Goal: Information Seeking & Learning: Check status

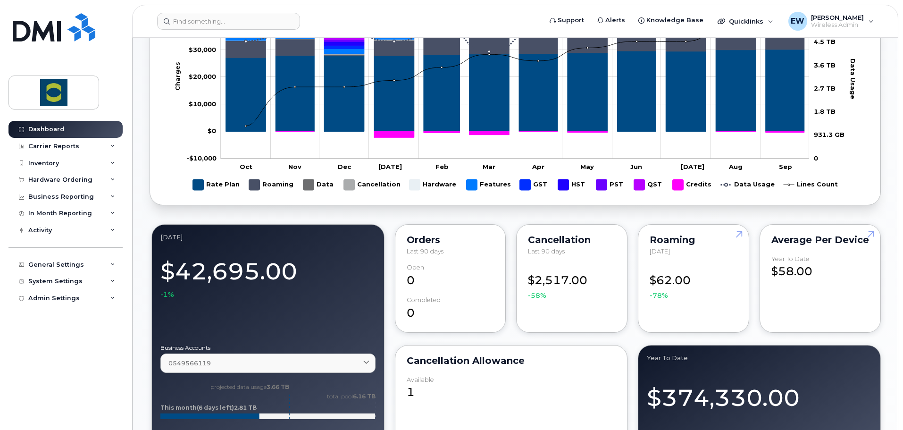
scroll to position [425, 0]
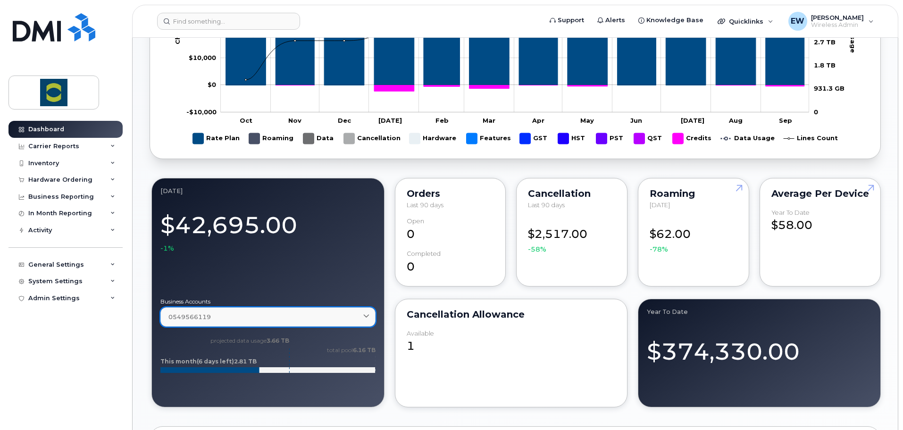
click at [229, 313] on div "0549566119" at bounding box center [267, 316] width 199 height 9
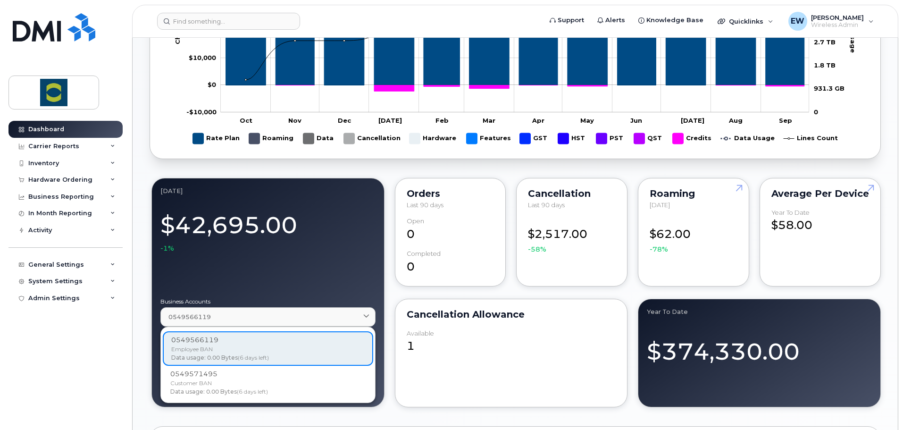
click at [395, 415] on div "Mobility Stats Active 717 Click to view more Suspended Devices 0 Click to view …" at bounding box center [515, 333] width 731 height 1342
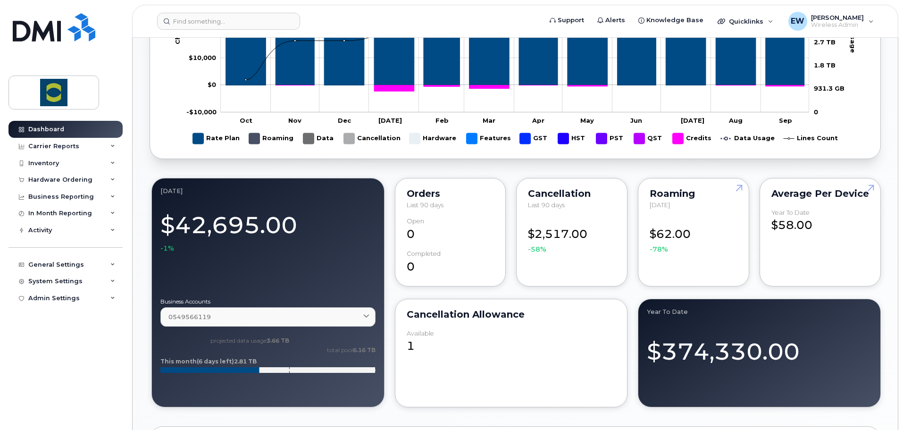
drag, startPoint x: 406, startPoint y: 180, endPoint x: 395, endPoint y: 192, distance: 16.0
click at [395, 191] on div "Orders Last 90 days Open 0 completed 0" at bounding box center [450, 232] width 111 height 109
click at [212, 21] on input at bounding box center [228, 21] width 143 height 17
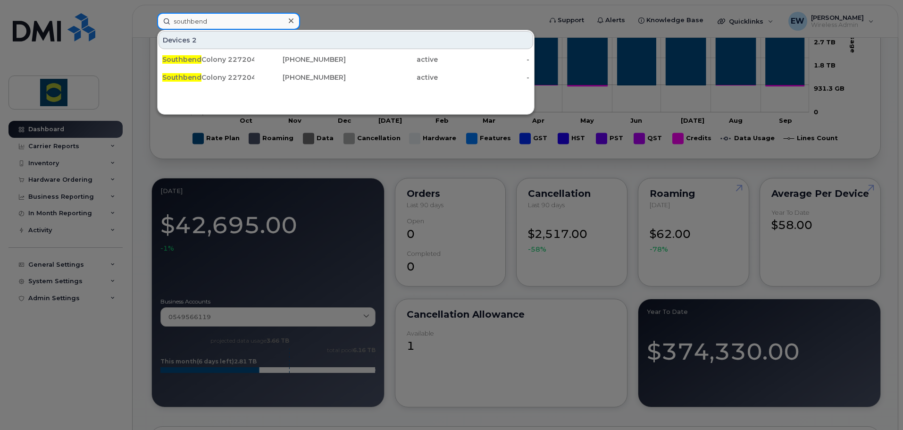
type input "southbend"
drag, startPoint x: 222, startPoint y: 25, endPoint x: 226, endPoint y: 23, distance: 4.9
click at [223, 25] on input "southbend" at bounding box center [228, 21] width 143 height 17
click at [221, 21] on input "southbend" at bounding box center [228, 21] width 143 height 17
drag, startPoint x: 293, startPoint y: 77, endPoint x: 356, endPoint y: 115, distance: 73.2
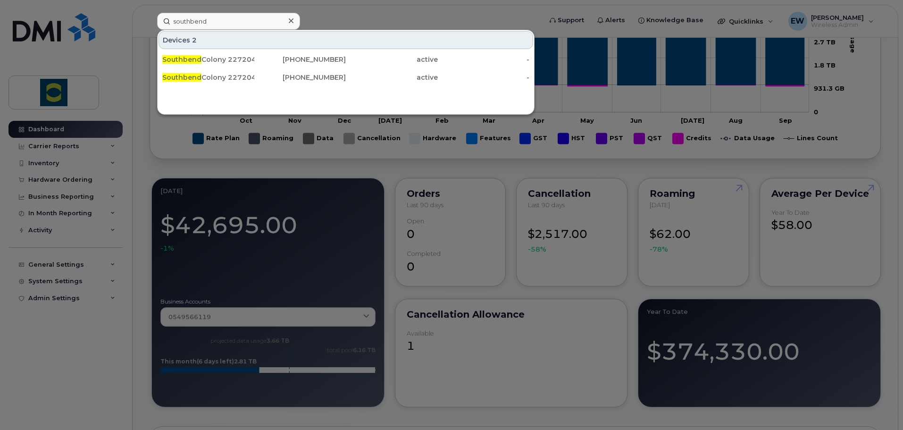
click at [293, 77] on div "403-588-0894" at bounding box center [300, 77] width 92 height 9
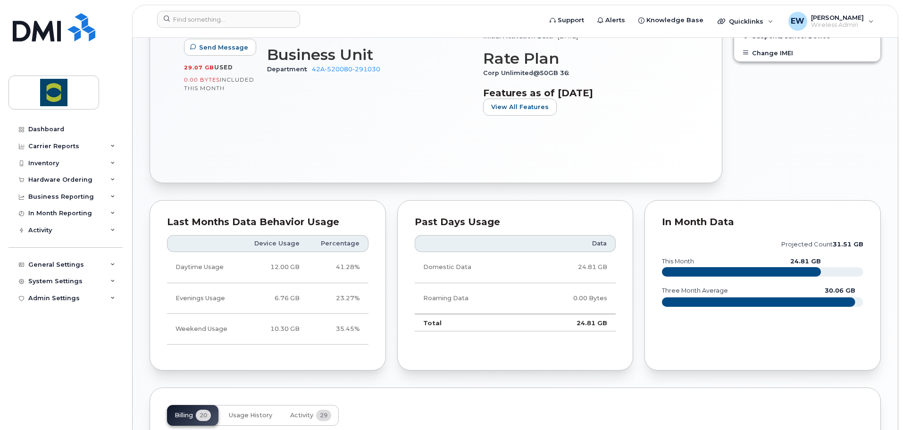
scroll to position [472, 0]
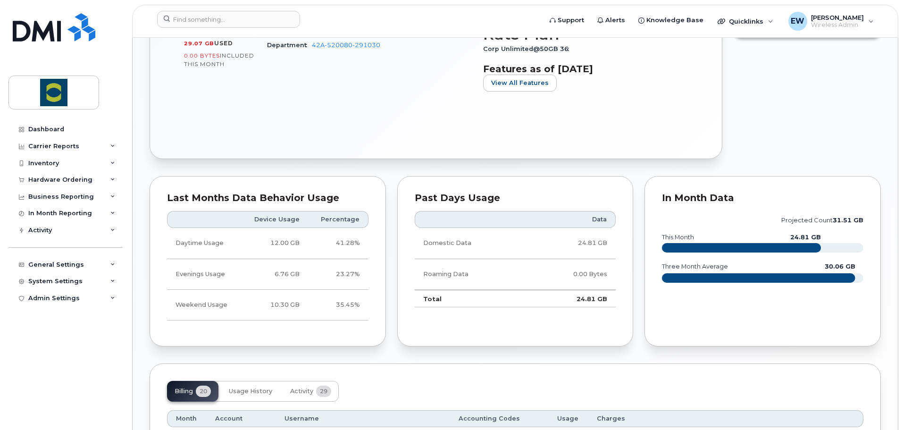
click at [405, 253] on div "Past Days Usage Data Domestic Data 24.81 GB Roaming Data 0.00 Bytes Total 24.81…" at bounding box center [515, 261] width 236 height 171
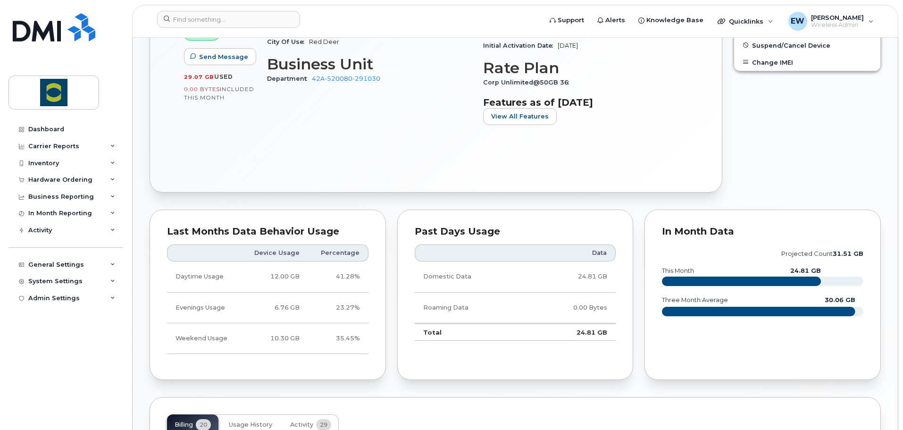
scroll to position [330, 0]
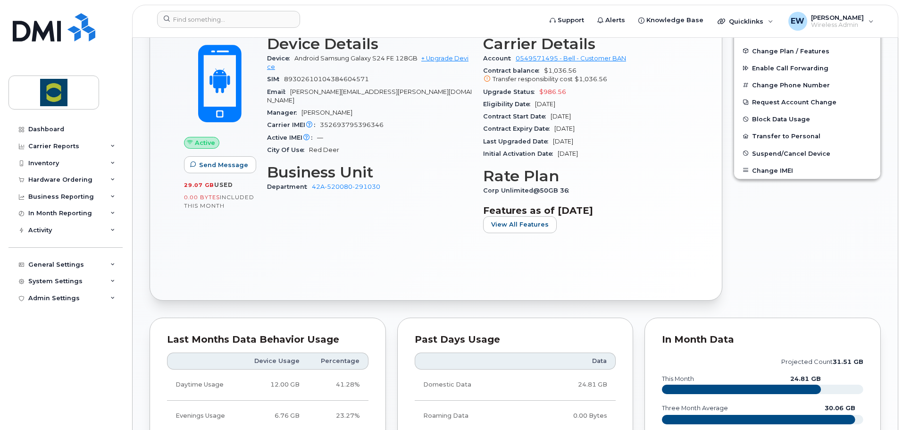
click at [217, 256] on div "Active Send Message 29.07 GB  used 0.00 Bytes  included this month Device Detai…" at bounding box center [436, 155] width 538 height 256
click at [318, 248] on div "Active Send Message 29.07 GB  used 0.00 Bytes  included this month Device Detai…" at bounding box center [436, 155] width 538 height 256
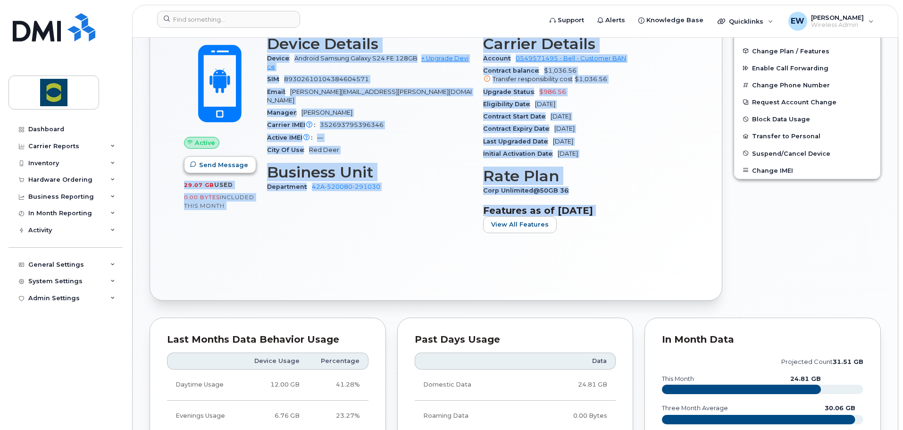
drag, startPoint x: 653, startPoint y: 247, endPoint x: 201, endPoint y: 169, distance: 458.6
click at [201, 169] on div "Active Send Message 29.07 GB  used 0.00 Bytes  included this month Device Detai…" at bounding box center [436, 155] width 538 height 256
click at [222, 227] on div "Active Send Message 29.07 GB  used 0.00 Bytes  included this month" at bounding box center [219, 138] width 83 height 217
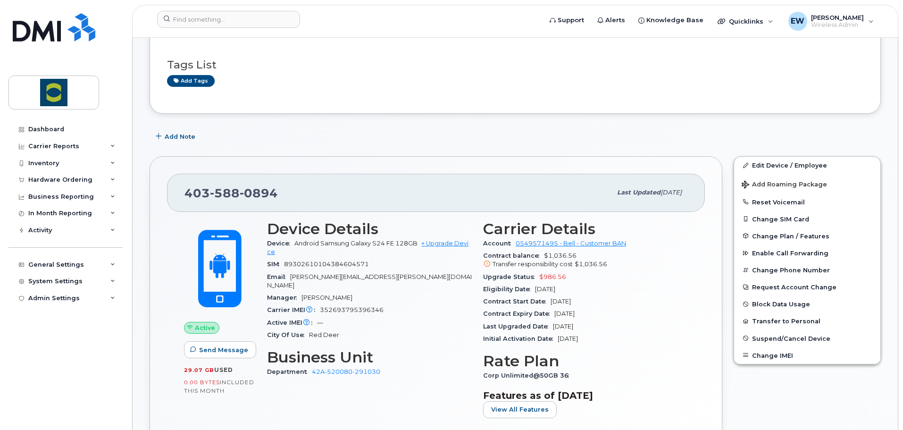
scroll to position [142, 0]
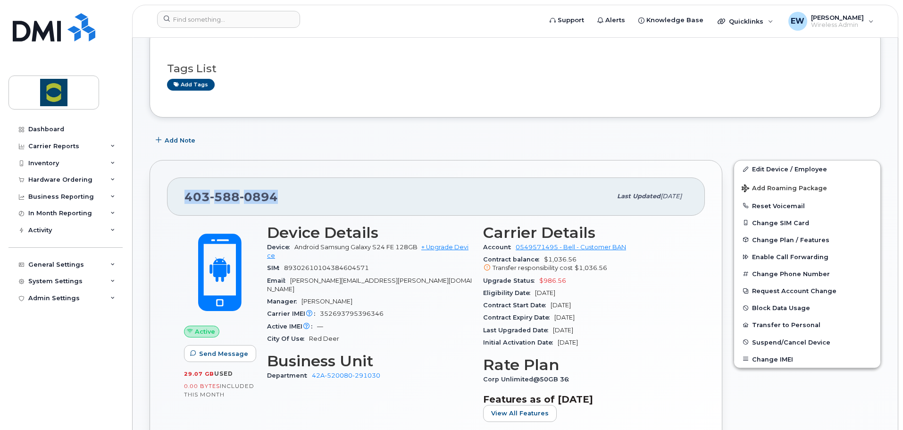
drag, startPoint x: 187, startPoint y: 199, endPoint x: 274, endPoint y: 199, distance: 87.3
click at [274, 199] on span "403 588 0894" at bounding box center [230, 197] width 93 height 14
click at [276, 199] on div "403 588 0894" at bounding box center [397, 196] width 427 height 20
drag, startPoint x: 326, startPoint y: 401, endPoint x: 371, endPoint y: 368, distance: 55.4
click at [326, 401] on div "Device Details Device Android Samsung Galaxy S24 FE 128GB + Upgrade Device SIM …" at bounding box center [369, 326] width 216 height 217
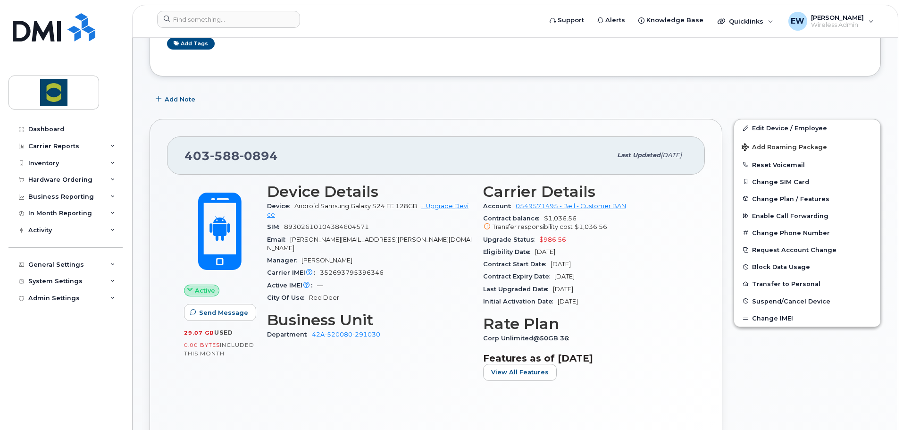
scroll to position [236, 0]
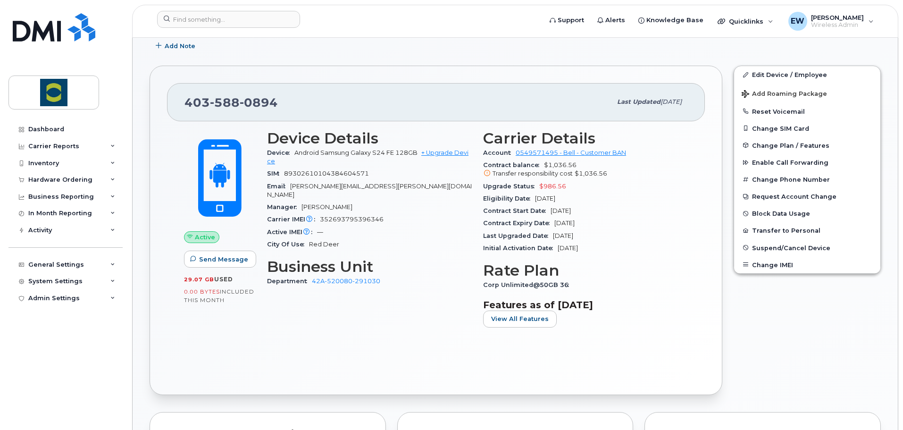
click at [315, 313] on div "Device Details Device Android Samsung Galaxy S24 FE 128GB + Upgrade Device SIM …" at bounding box center [369, 232] width 216 height 217
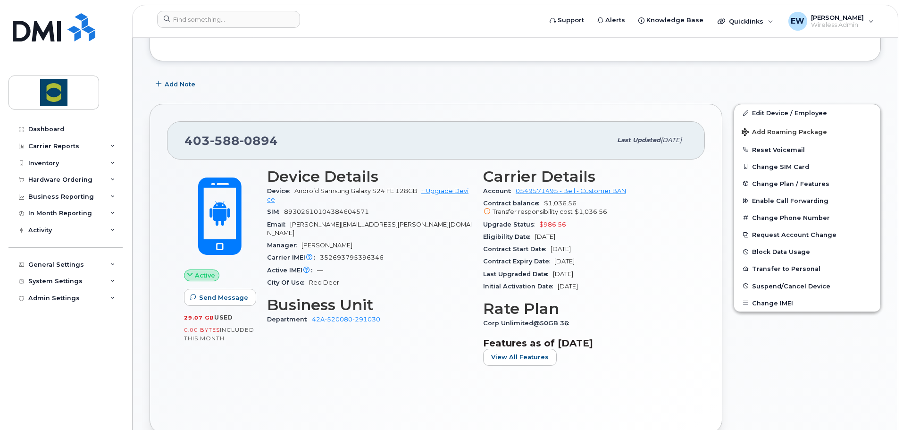
scroll to position [189, 0]
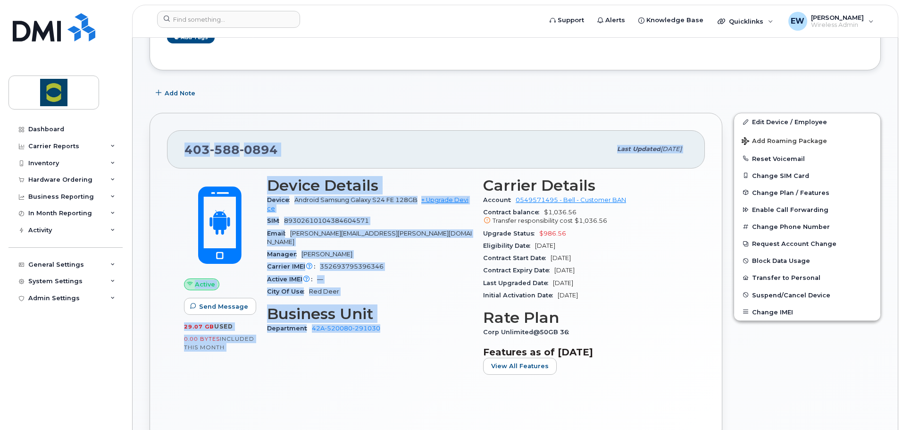
drag, startPoint x: 187, startPoint y: 147, endPoint x: 398, endPoint y: 346, distance: 289.7
click at [398, 346] on div "403 588 0894 Last updated Sep 29, 2025 Active Send Message 29.07 GB  used 0.00 …" at bounding box center [436, 277] width 573 height 329
click at [368, 372] on div "Device Details Device Android Samsung Galaxy S24 FE 128GB + Upgrade Device SIM …" at bounding box center [369, 279] width 216 height 217
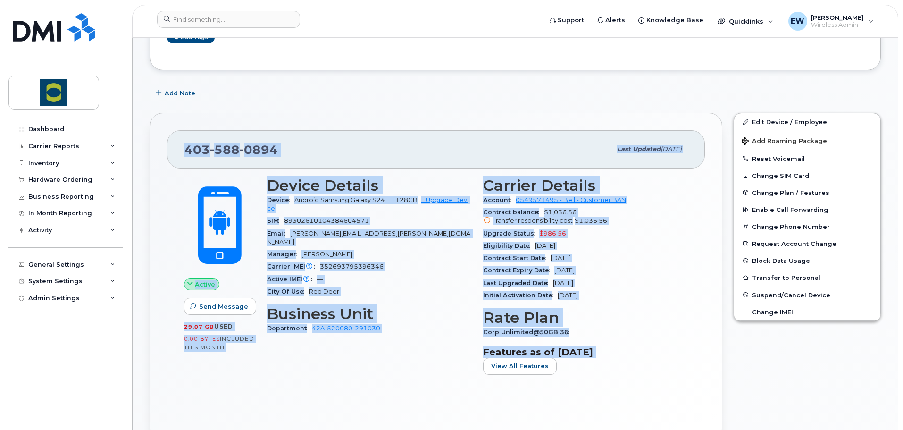
drag, startPoint x: 185, startPoint y: 150, endPoint x: 564, endPoint y: 381, distance: 443.7
click at [612, 385] on div "403 588 0894 Last updated Sep 29, 2025 Active Send Message 29.07 GB  used 0.00 …" at bounding box center [436, 277] width 573 height 329
click at [507, 380] on div "Carrier Details Account 0549571495 - Bell - Customer BAN Contract balance $1,03…" at bounding box center [585, 279] width 216 height 217
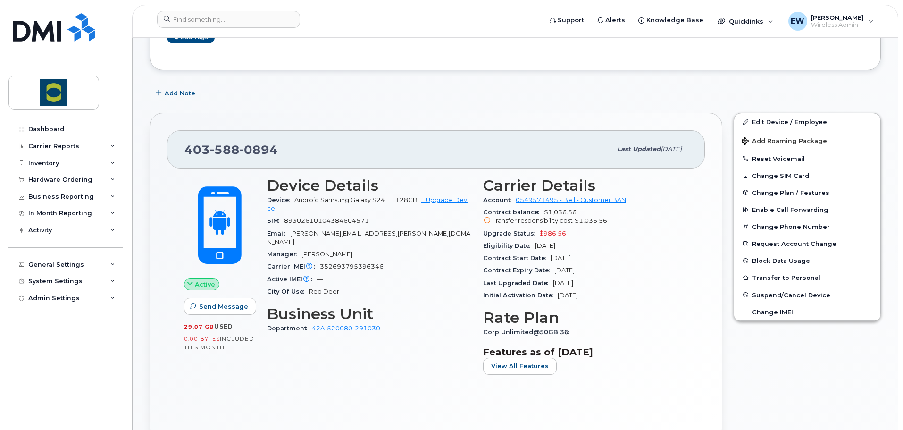
click at [573, 377] on div "Carrier Details Account 0549571495 - Bell - Customer BAN Contract balance $1,03…" at bounding box center [585, 279] width 216 height 217
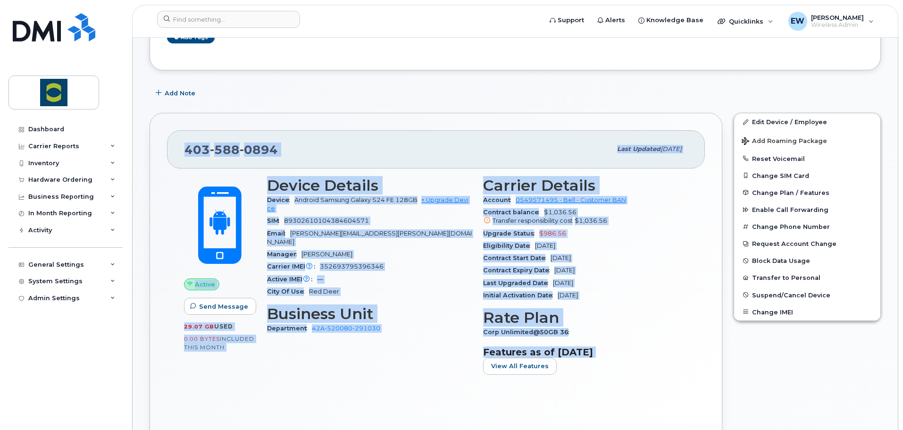
drag, startPoint x: 187, startPoint y: 151, endPoint x: 576, endPoint y: 368, distance: 445.5
click at [576, 368] on div "403 588 0894 Last updated Sep 29, 2025 Active Send Message 29.07 GB  used 0.00 …" at bounding box center [436, 277] width 573 height 329
drag, startPoint x: 567, startPoint y: 379, endPoint x: 444, endPoint y: 363, distance: 124.2
click at [567, 379] on div "Carrier Details Account 0549571495 - Bell - Customer BAN Contract balance $1,03…" at bounding box center [585, 279] width 216 height 217
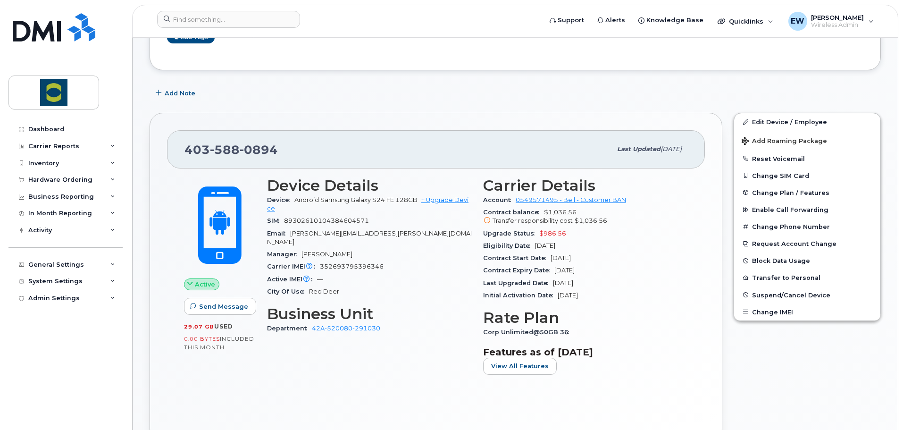
click at [322, 370] on div "Device Details Device Android Samsung Galaxy S24 FE 128GB + Upgrade Device SIM …" at bounding box center [369, 279] width 216 height 217
click at [244, 361] on div "Active Send Message 29.07 GB  used 0.00 Bytes  included this month" at bounding box center [219, 279] width 83 height 217
drag, startPoint x: 507, startPoint y: 222, endPoint x: 613, endPoint y: 223, distance: 105.7
click at [612, 223] on div "Transfer responsibility cost $1,036.56" at bounding box center [585, 221] width 205 height 8
click at [617, 224] on div "Transfer responsibility cost $1,036.56" at bounding box center [585, 221] width 205 height 8
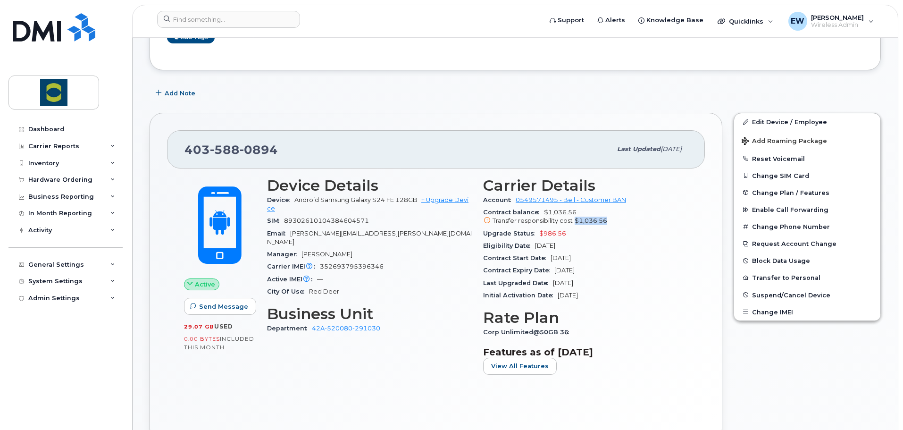
drag, startPoint x: 605, startPoint y: 221, endPoint x: 576, endPoint y: 219, distance: 29.3
click at [576, 219] on span "$1,036.56" at bounding box center [591, 220] width 33 height 7
click at [577, 219] on span "$1,036.56" at bounding box center [591, 220] width 33 height 7
drag, startPoint x: 575, startPoint y: 220, endPoint x: 628, endPoint y: 225, distance: 52.5
click at [628, 225] on div "Transfer responsibility cost $1,036.56" at bounding box center [585, 221] width 205 height 8
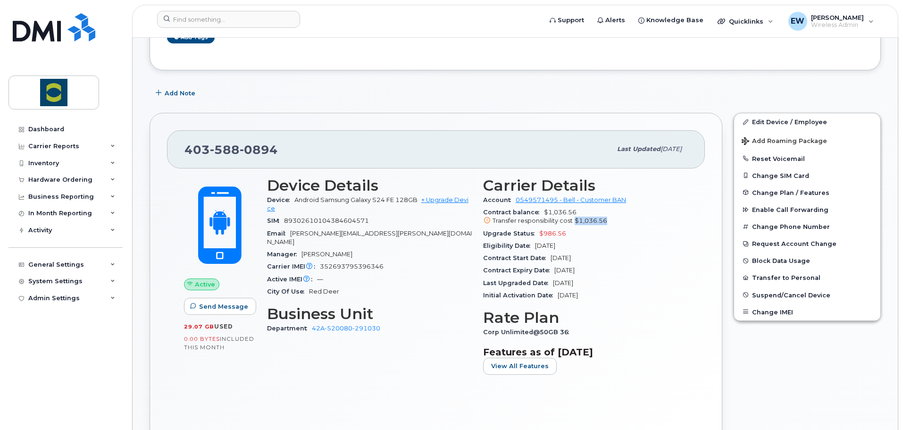
click at [626, 225] on div "Transfer responsibility cost $1,036.56" at bounding box center [585, 221] width 205 height 8
click at [603, 222] on span "$1,036.56" at bounding box center [591, 220] width 33 height 7
drag, startPoint x: 606, startPoint y: 221, endPoint x: 575, endPoint y: 219, distance: 31.2
click at [575, 219] on span "$1,036.56" at bounding box center [591, 220] width 33 height 7
click at [578, 220] on span "$1,036.56" at bounding box center [591, 220] width 33 height 7
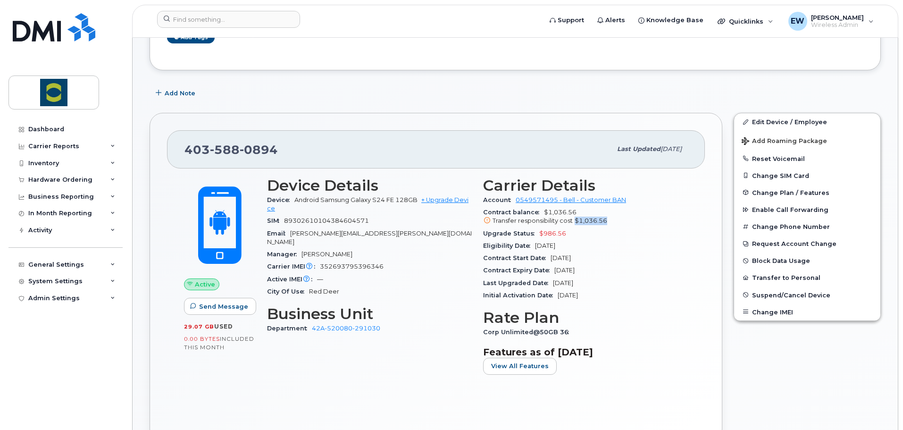
drag, startPoint x: 575, startPoint y: 221, endPoint x: 606, endPoint y: 222, distance: 31.2
click at [606, 222] on span "$1,036.56" at bounding box center [591, 220] width 33 height 7
click at [607, 222] on div "Transfer responsibility cost $1,036.56" at bounding box center [585, 221] width 205 height 8
click at [609, 221] on div "Transfer responsibility cost $1,036.56" at bounding box center [585, 221] width 205 height 8
click at [330, 361] on div "Device Details Device Android Samsung Galaxy S24 FE 128GB + Upgrade Device SIM …" at bounding box center [369, 279] width 216 height 217
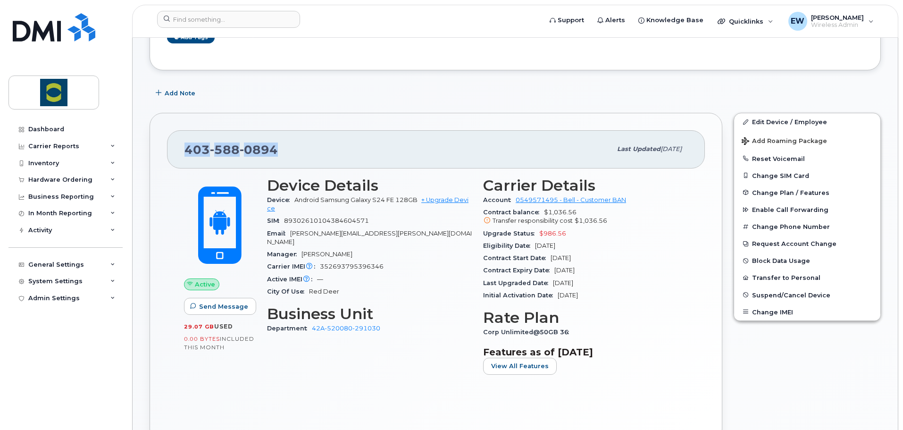
drag, startPoint x: 187, startPoint y: 150, endPoint x: 278, endPoint y: 151, distance: 91.6
click at [278, 151] on div "403 588 0894" at bounding box center [397, 149] width 427 height 20
click at [277, 153] on div "403 588 0894" at bounding box center [397, 149] width 427 height 20
click at [235, 391] on div "Active Send Message 29.07 GB  used 0.00 Bytes  included this month Device Detai…" at bounding box center [436, 296] width 538 height 256
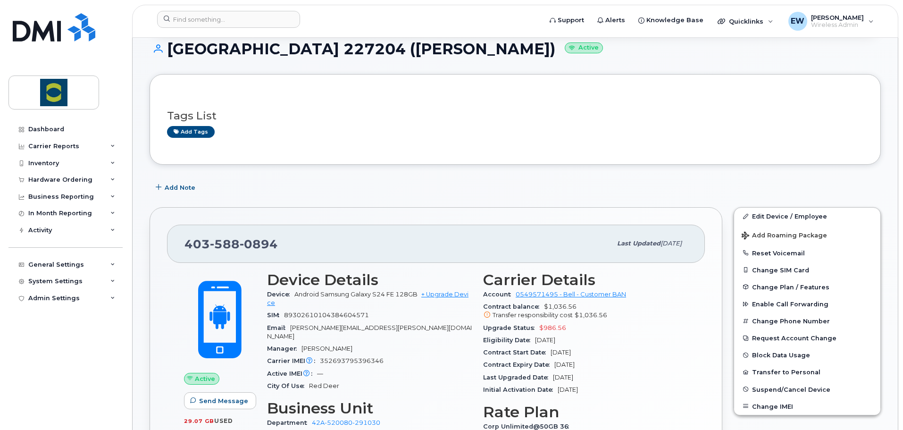
drag, startPoint x: 419, startPoint y: 359, endPoint x: 424, endPoint y: 359, distance: 5.2
click at [419, 368] on div "Active IMEI Active IMEI is refreshed daily with a delay of up to 48 hours follo…" at bounding box center [369, 374] width 205 height 12
click at [484, 314] on icon at bounding box center [487, 315] width 6 height 6
click at [488, 313] on icon at bounding box center [487, 315] width 6 height 6
click at [571, 315] on span "Transfer responsibility cost" at bounding box center [533, 314] width 80 height 7
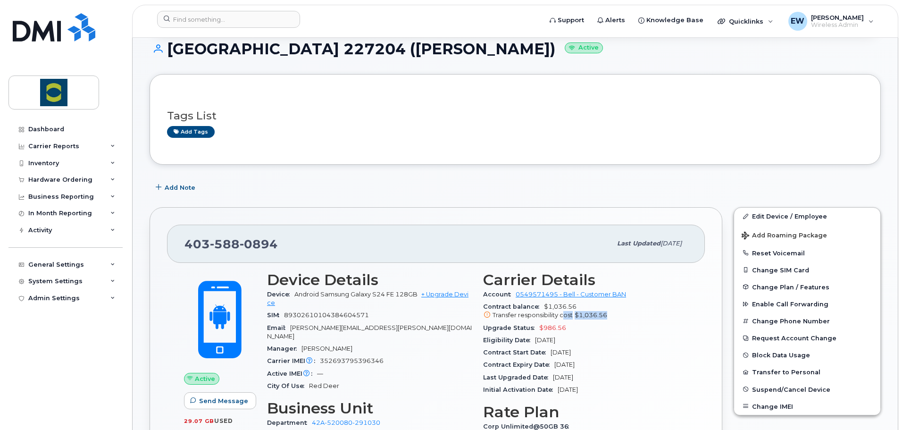
drag, startPoint x: 605, startPoint y: 312, endPoint x: 563, endPoint y: 318, distance: 42.5
click at [563, 318] on div "Transfer responsibility cost $1,036.56" at bounding box center [585, 315] width 205 height 8
click at [525, 327] on span "Upgrade Status" at bounding box center [511, 327] width 56 height 7
click at [567, 329] on div "Upgrade Status $986.56" at bounding box center [585, 328] width 205 height 12
drag, startPoint x: 484, startPoint y: 307, endPoint x: 625, endPoint y: 315, distance: 141.3
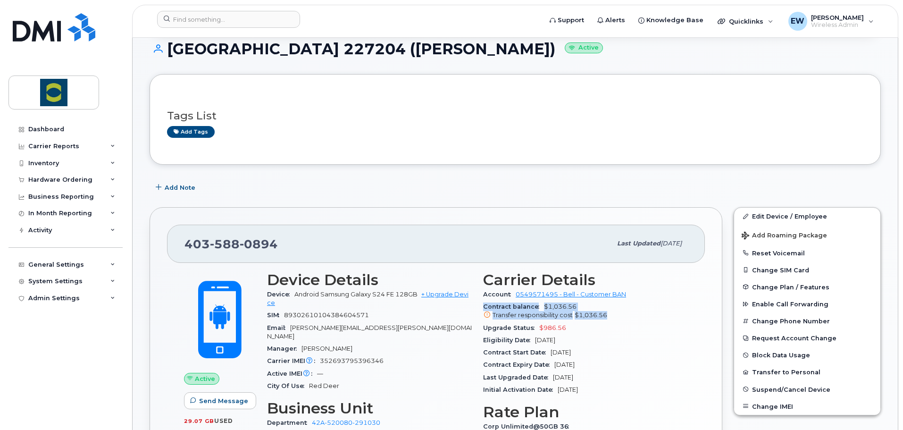
click at [625, 315] on div "Contract balance $1,036.56 Transfer responsibility cost $1,036.56" at bounding box center [585, 311] width 205 height 21
click at [624, 316] on div "Transfer responsibility cost $1,036.56" at bounding box center [585, 315] width 205 height 8
click at [578, 326] on div "Upgrade Status $986.56" at bounding box center [585, 328] width 205 height 12
click at [472, 333] on div "Device Details Device Android Samsung Galaxy S24 FE 128GB + Upgrade Device SIM …" at bounding box center [369, 374] width 216 height 217
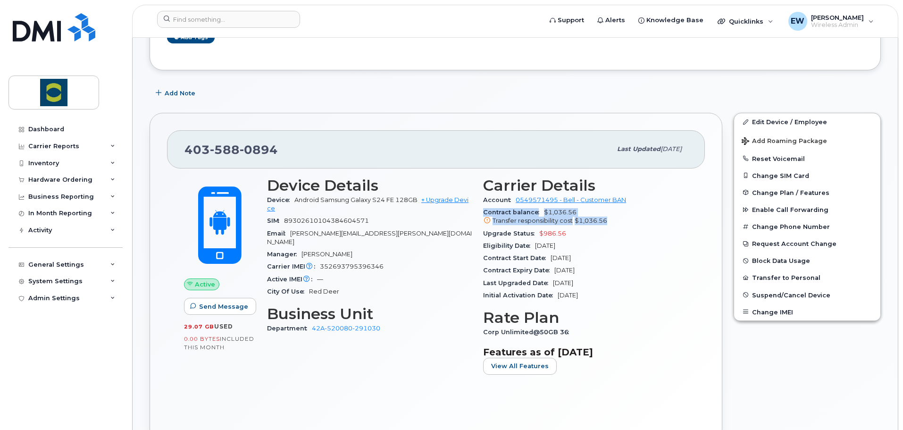
drag, startPoint x: 484, startPoint y: 213, endPoint x: 612, endPoint y: 218, distance: 128.5
click at [612, 218] on div "Contract balance $1,036.56 Transfer responsibility cost $1,036.56" at bounding box center [585, 216] width 205 height 21
click at [611, 219] on div "Transfer responsibility cost $1,036.56" at bounding box center [585, 221] width 205 height 8
drag, startPoint x: 484, startPoint y: 213, endPoint x: 613, endPoint y: 220, distance: 129.5
click at [613, 220] on div "Contract balance $1,036.56 Transfer responsibility cost $1,036.56" at bounding box center [585, 216] width 205 height 21
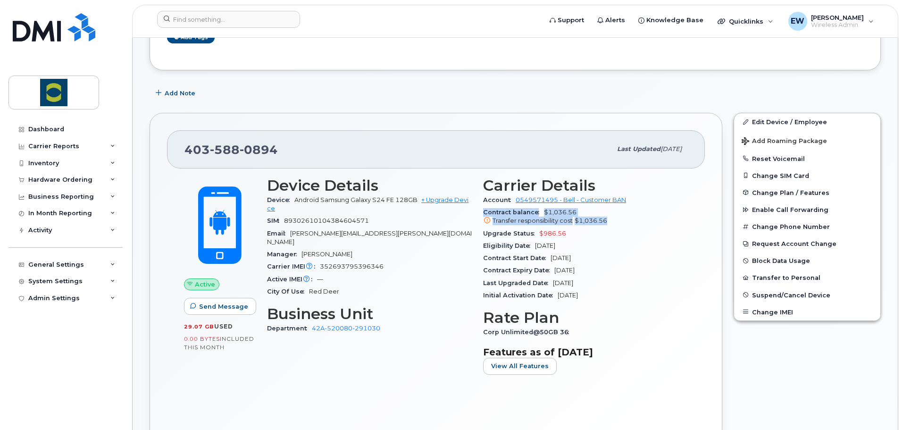
click at [611, 221] on div "Transfer responsibility cost $1,036.56" at bounding box center [585, 221] width 205 height 8
click at [608, 221] on div "Transfer responsibility cost $1,036.56" at bounding box center [585, 221] width 205 height 8
drag, startPoint x: 606, startPoint y: 221, endPoint x: 484, endPoint y: 213, distance: 122.5
click at [484, 213] on div "Contract balance $1,036.56 Transfer responsibility cost $1,036.56" at bounding box center [585, 216] width 205 height 21
click at [483, 213] on span "Contract balance" at bounding box center [513, 212] width 61 height 7
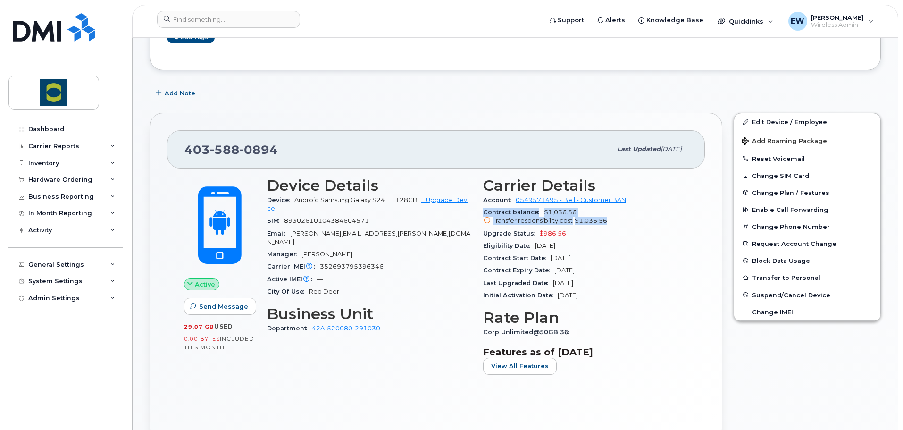
drag, startPoint x: 483, startPoint y: 213, endPoint x: 611, endPoint y: 226, distance: 128.4
click at [613, 219] on div "Contract balance $1,036.56 Transfer responsibility cost $1,036.56" at bounding box center [585, 216] width 205 height 21
click at [611, 226] on div "Contract balance $1,036.56 Transfer responsibility cost $1,036.56" at bounding box center [585, 216] width 205 height 21
drag, startPoint x: 483, startPoint y: 211, endPoint x: 633, endPoint y: 222, distance: 150.9
click at [634, 222] on div "Carrier Details Account 0549571495 - Bell - Customer BAN Contract balance $1,03…" at bounding box center [585, 279] width 216 height 217
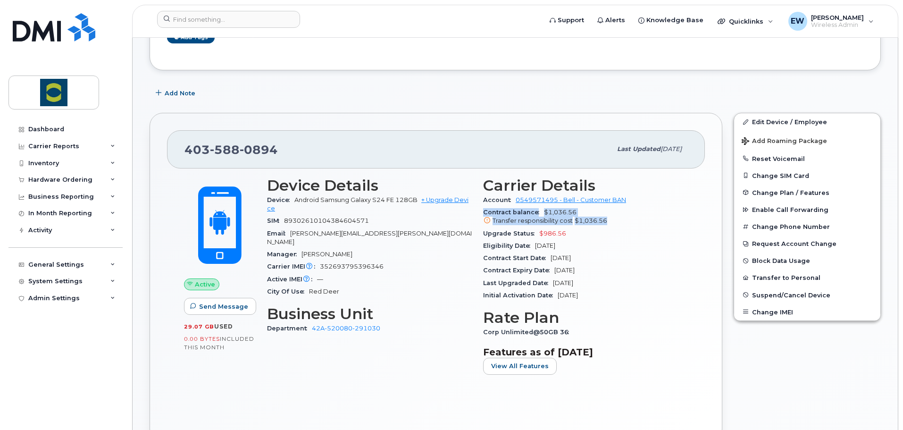
click at [628, 221] on div "Transfer responsibility cost $1,036.56" at bounding box center [585, 221] width 205 height 8
drag, startPoint x: 484, startPoint y: 211, endPoint x: 510, endPoint y: 211, distance: 25.5
click at [510, 211] on span "Contract balance" at bounding box center [513, 212] width 61 height 7
click at [608, 221] on div "Transfer responsibility cost $1,036.56" at bounding box center [585, 221] width 205 height 8
drag, startPoint x: 610, startPoint y: 223, endPoint x: 484, endPoint y: 215, distance: 126.2
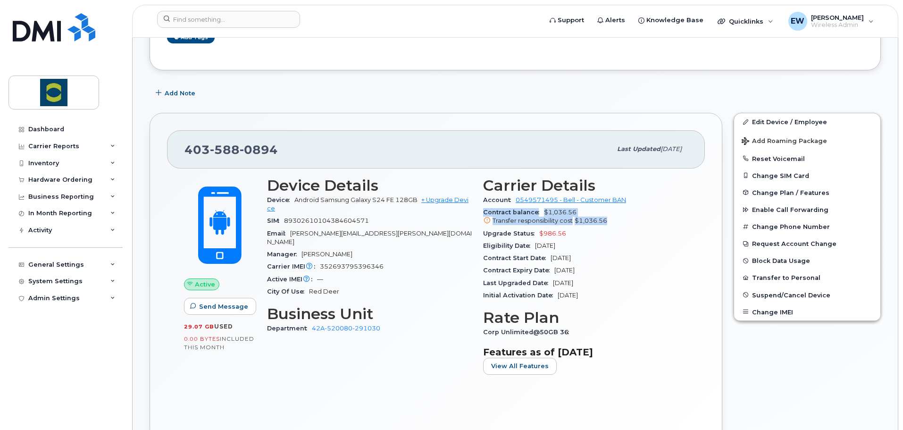
click at [484, 215] on div "Contract balance $1,036.56 Transfer responsibility cost $1,036.56" at bounding box center [585, 216] width 205 height 21
drag, startPoint x: 492, startPoint y: 214, endPoint x: 482, endPoint y: 209, distance: 11.2
click at [492, 213] on span "Contract balance" at bounding box center [513, 212] width 61 height 7
click at [482, 211] on div "Carrier Details Account 0549571495 - Bell - Customer BAN Contract balance $1,03…" at bounding box center [585, 279] width 216 height 217
drag, startPoint x: 319, startPoint y: 354, endPoint x: 535, endPoint y: 231, distance: 248.5
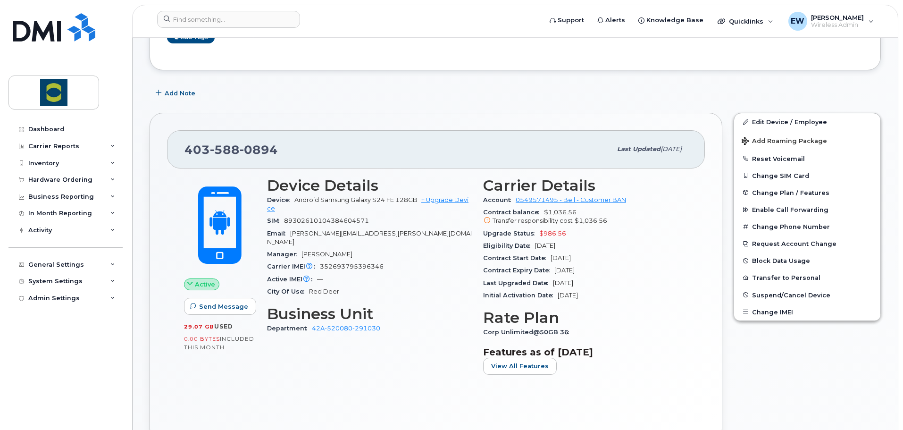
click at [322, 353] on div "Device Details Device Android Samsung Galaxy S24 FE 128GB + Upgrade Device SIM …" at bounding box center [369, 279] width 216 height 217
drag, startPoint x: 490, startPoint y: 214, endPoint x: 608, endPoint y: 221, distance: 118.2
click at [607, 221] on div "Contract balance $1,036.56 Transfer responsibility cost $1,036.56" at bounding box center [585, 216] width 205 height 21
click at [611, 223] on div "Transfer responsibility cost $1,036.56" at bounding box center [585, 221] width 205 height 8
click at [607, 221] on div "Transfer responsibility cost $1,036.56" at bounding box center [585, 221] width 205 height 8
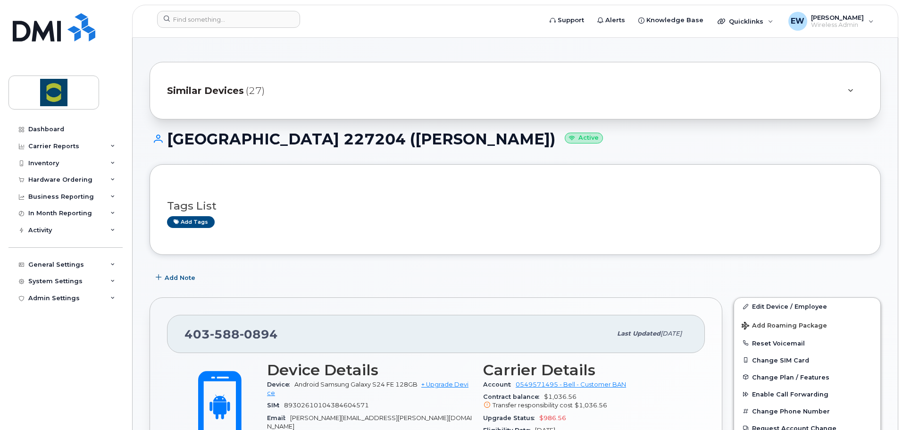
scroll to position [0, 0]
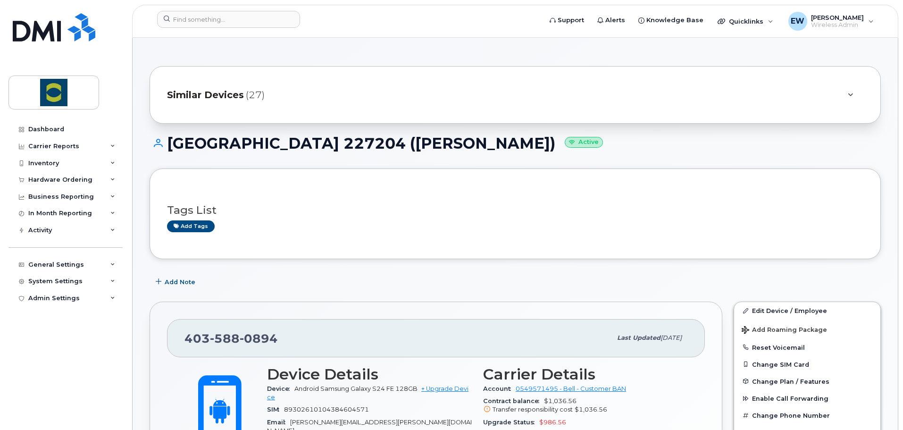
click at [325, 282] on div "Add Note" at bounding box center [515, 281] width 731 height 17
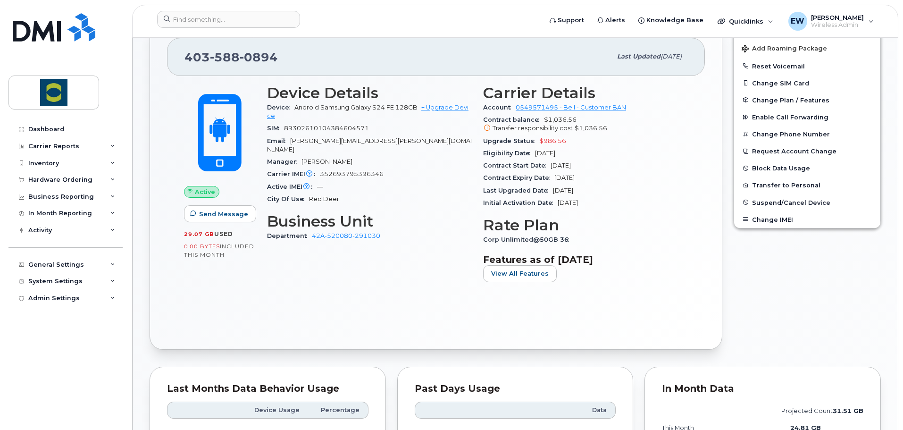
scroll to position [283, 0]
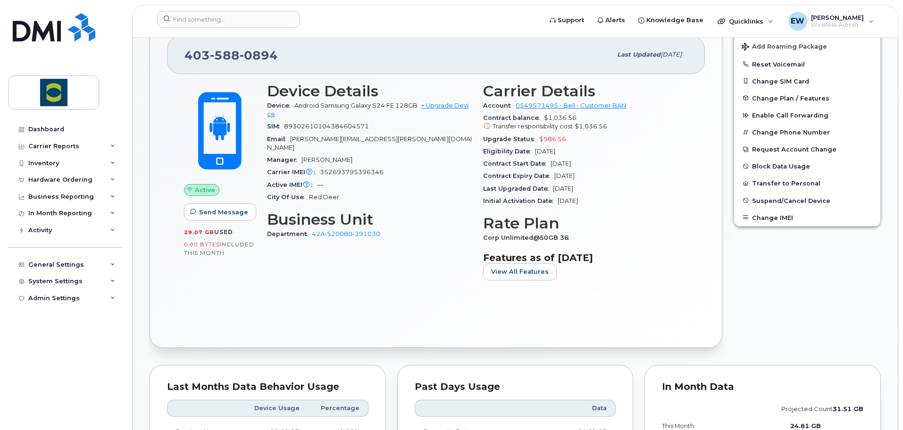
click at [315, 275] on div "Device Details Device Android Samsung Galaxy S24 FE 128GB + Upgrade Device SIM …" at bounding box center [369, 185] width 216 height 217
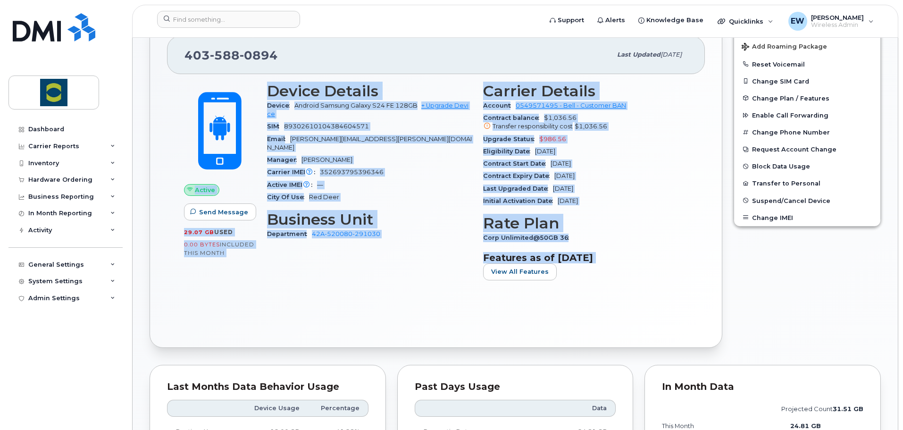
drag, startPoint x: 564, startPoint y: 304, endPoint x: 189, endPoint y: 113, distance: 421.2
click at [189, 113] on div "Active Send Message 29.07 GB  used 0.00 Bytes  included this month Device Detai…" at bounding box center [436, 202] width 538 height 256
click at [313, 293] on div "Device Details Device Android Samsung Galaxy S24 FE 128GB + Upgrade Device SIM …" at bounding box center [369, 185] width 216 height 217
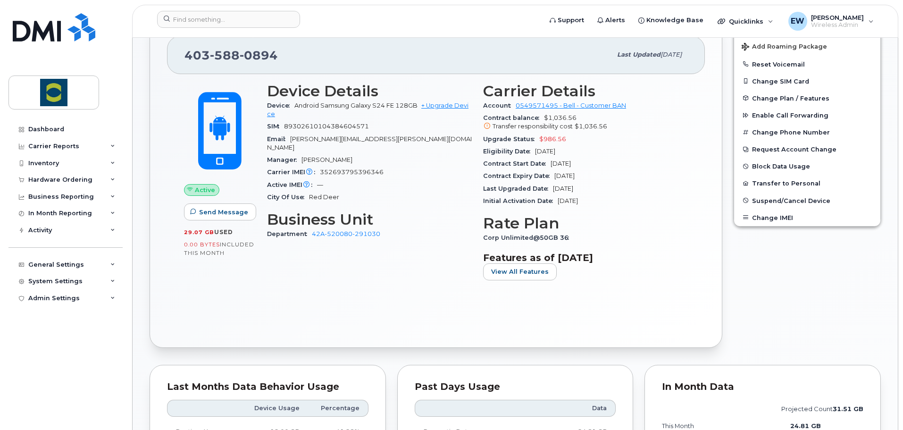
click at [656, 272] on section "Features as of Sep 01, 2025 View All Features" at bounding box center [585, 266] width 205 height 28
click at [373, 283] on div "Device Details Device Android Samsung Galaxy S24 FE 128GB + Upgrade Device SIM …" at bounding box center [369, 185] width 216 height 217
click at [371, 325] on div "Active Send Message 29.07 GB  used 0.00 Bytes  included this month Device Detai…" at bounding box center [436, 202] width 538 height 256
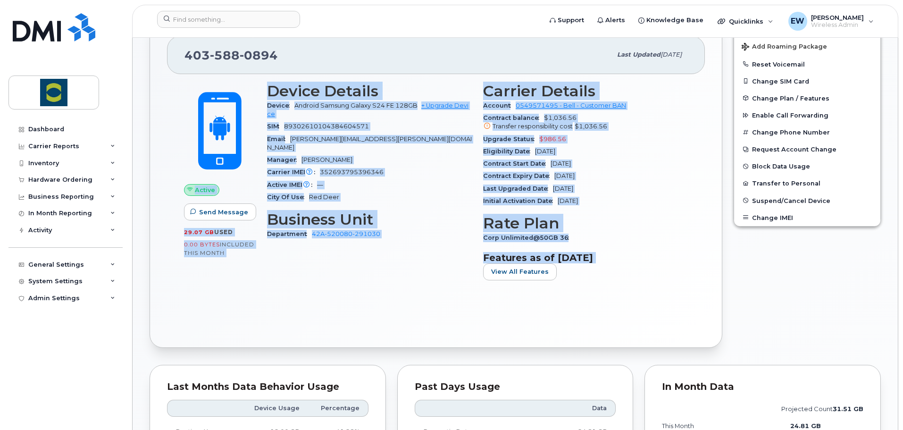
drag, startPoint x: 588, startPoint y: 313, endPoint x: 191, endPoint y: 83, distance: 459.6
click at [191, 83] on div "Active Send Message 29.07 GB  used 0.00 Bytes  included this month Device Detai…" at bounding box center [436, 202] width 538 height 256
click at [236, 272] on div "Active Send Message 29.07 GB  used 0.00 Bytes  included this month" at bounding box center [219, 185] width 83 height 217
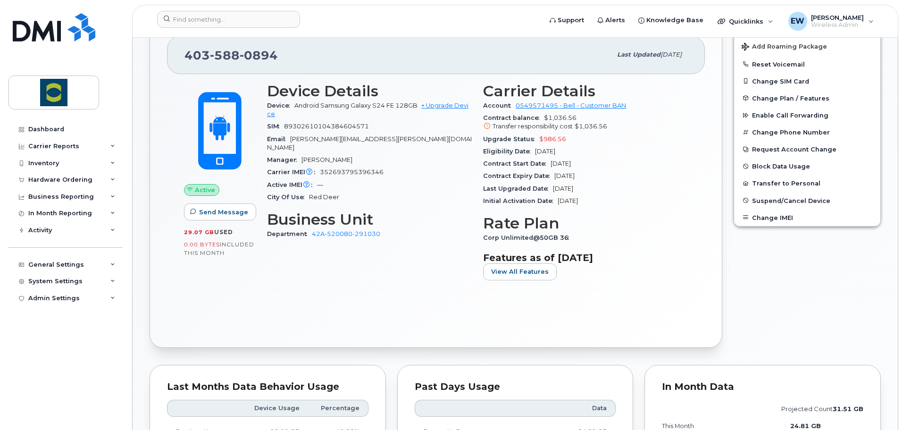
click at [346, 314] on div "Active Send Message 29.07 GB  used 0.00 Bytes  included this month Device Detai…" at bounding box center [436, 202] width 538 height 256
click at [368, 280] on div "Device Details Device Android Samsung Galaxy S24 FE 128GB + Upgrade Device SIM …" at bounding box center [369, 185] width 216 height 217
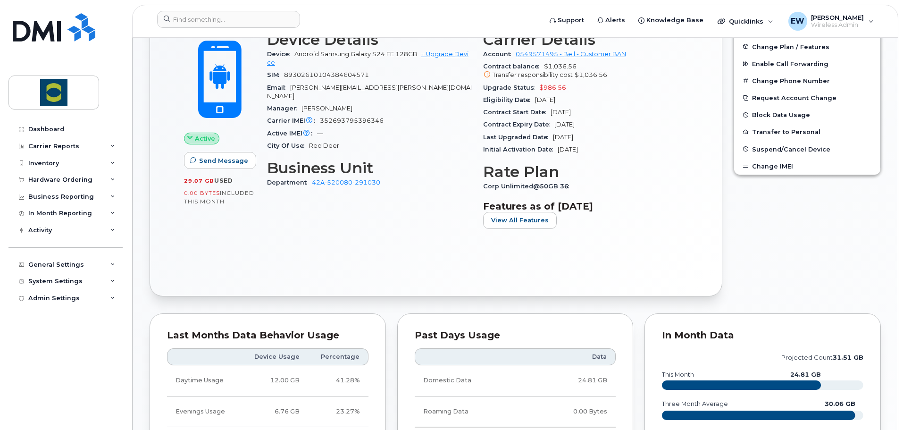
scroll to position [330, 0]
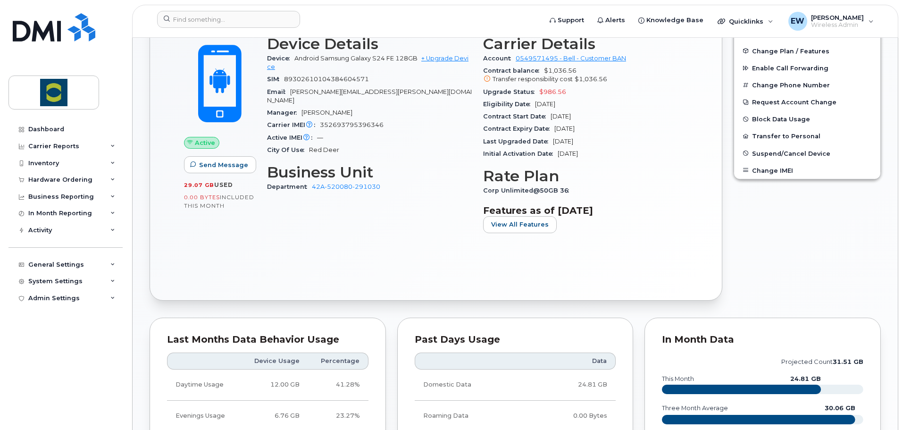
click at [279, 237] on div "Device Details Device Android Samsung Galaxy S24 FE 128GB + Upgrade Device SIM …" at bounding box center [369, 138] width 216 height 217
click at [203, 15] on input at bounding box center [228, 19] width 143 height 17
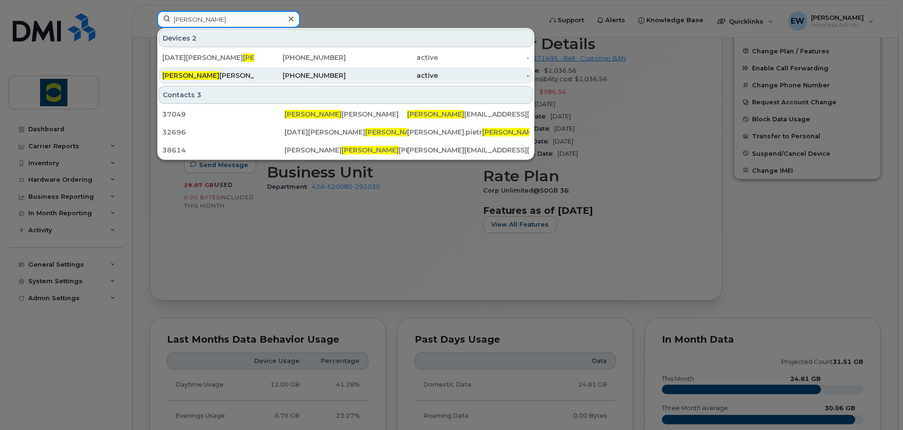
type input "anton"
click at [214, 77] on div "Anton iel Franco" at bounding box center [208, 75] width 92 height 9
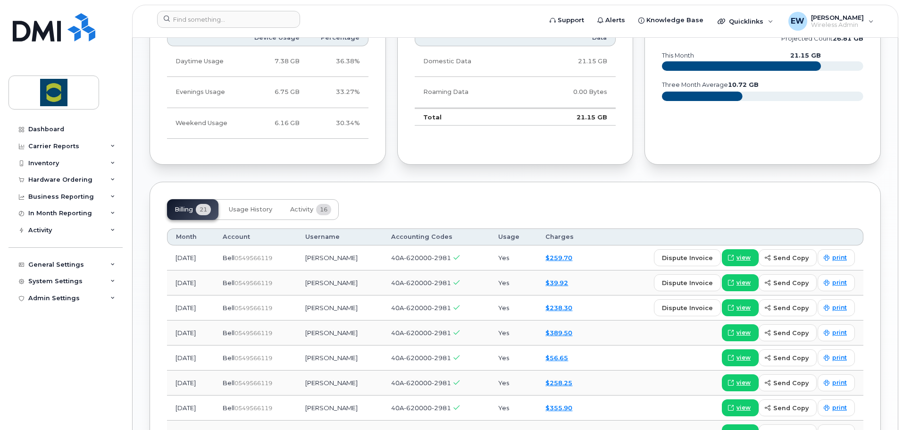
scroll to position [592, 0]
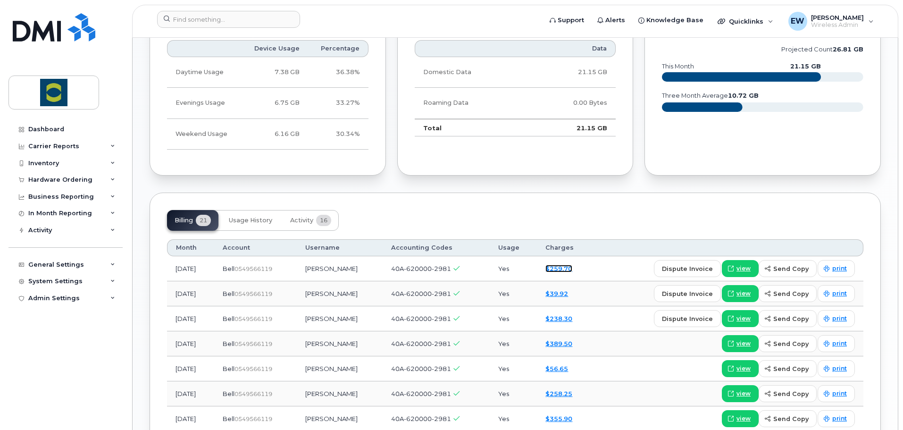
click at [569, 270] on link "$259.70" at bounding box center [558, 269] width 27 height 8
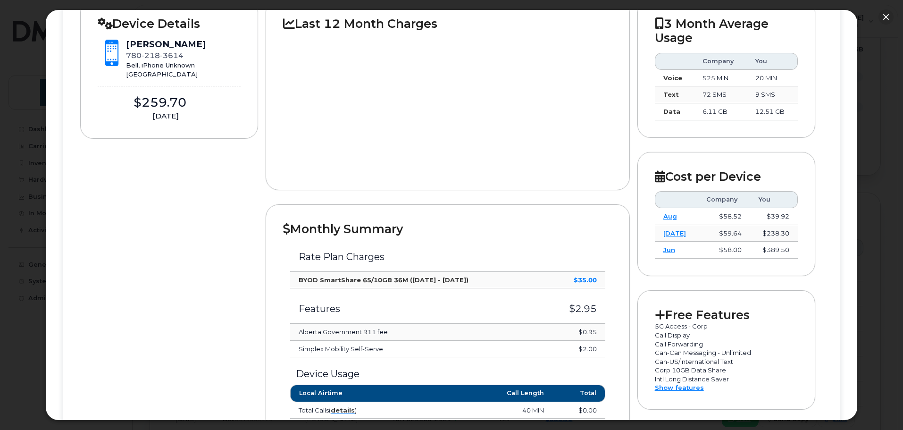
scroll to position [0, 0]
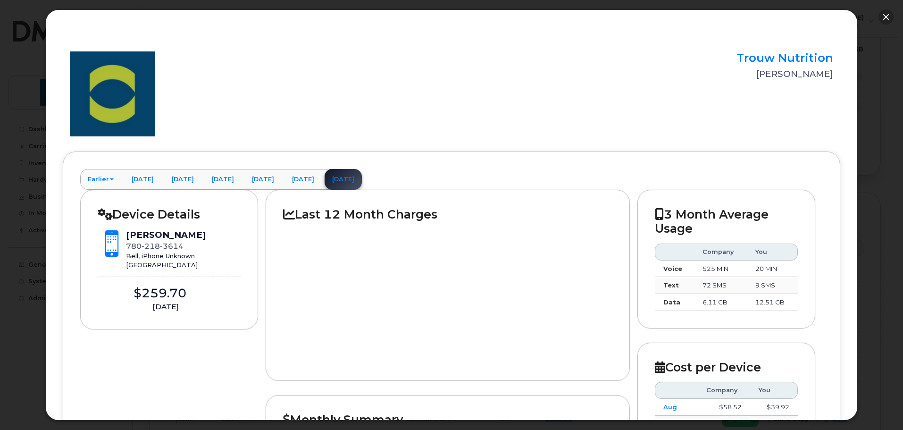
click at [887, 20] on button "button" at bounding box center [886, 16] width 15 height 15
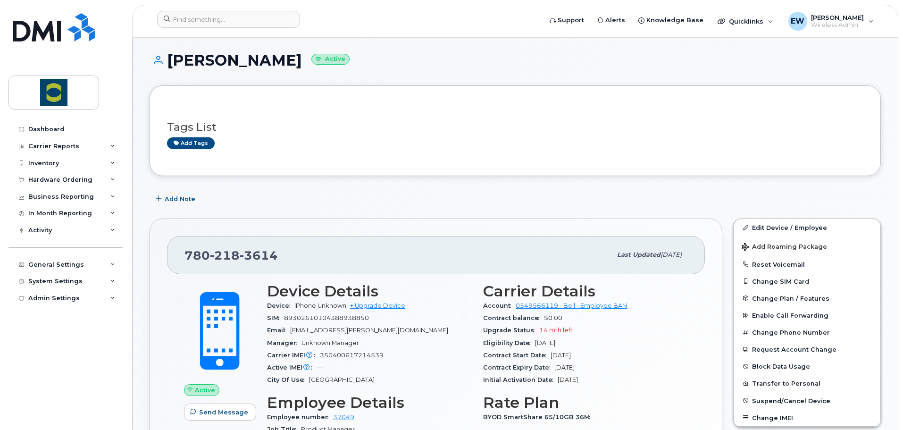
scroll to position [142, 0]
